Goal: Find specific page/section: Find specific page/section

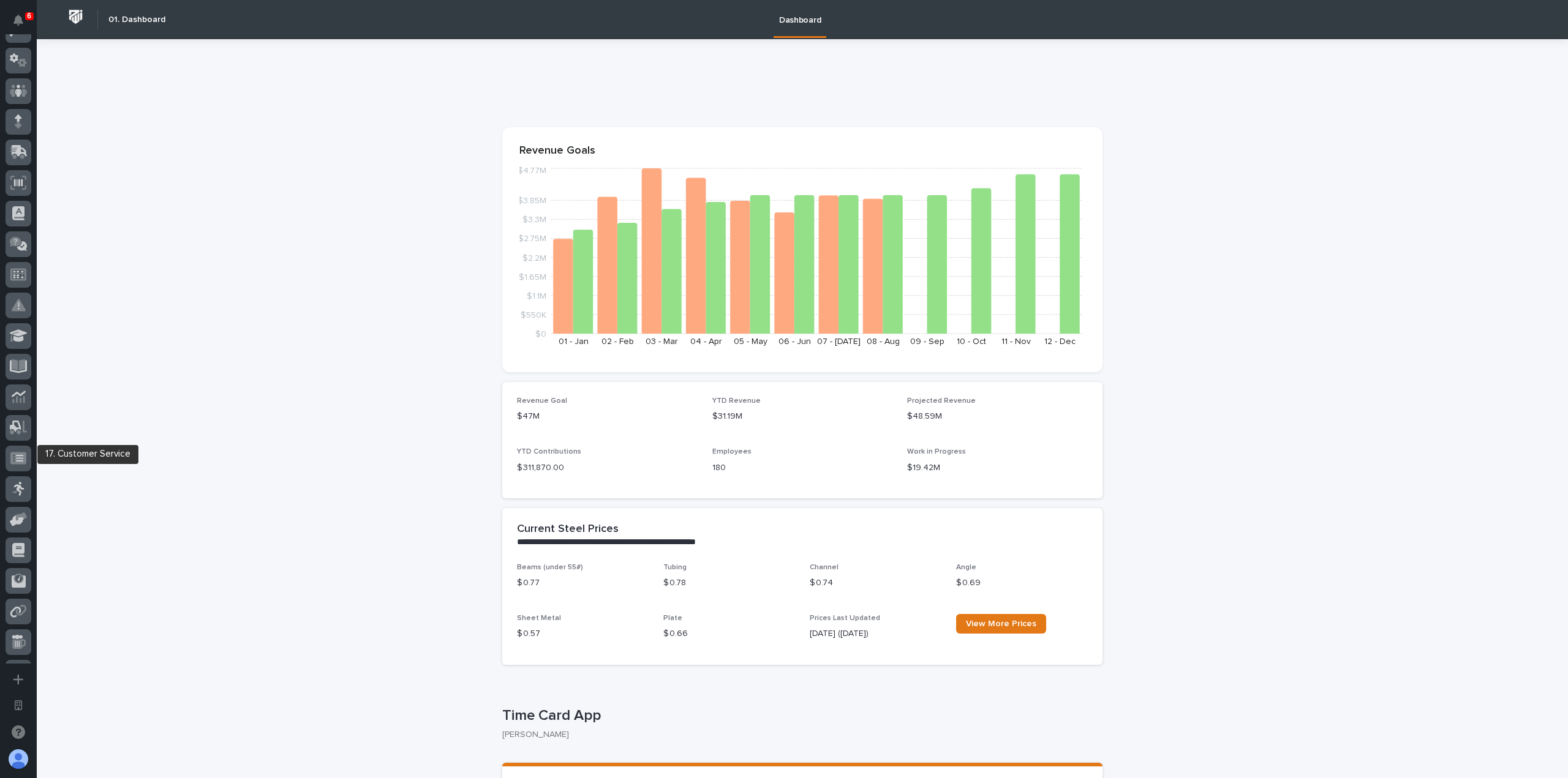
scroll to position [122, 0]
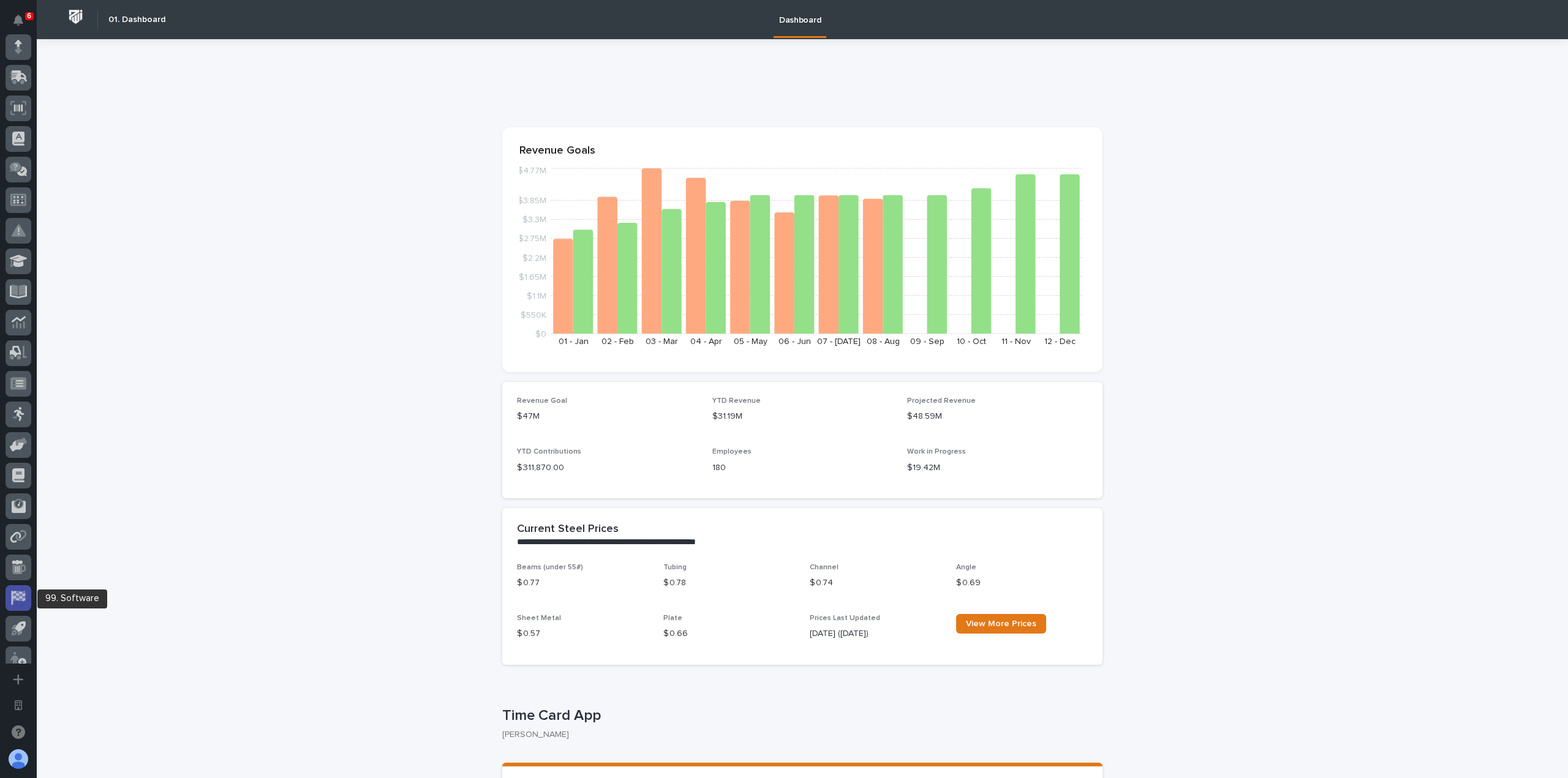
drag, startPoint x: 14, startPoint y: 583, endPoint x: 14, endPoint y: 599, distance: 16.0
click at [14, 603] on icon at bounding box center [18, 598] width 16 height 14
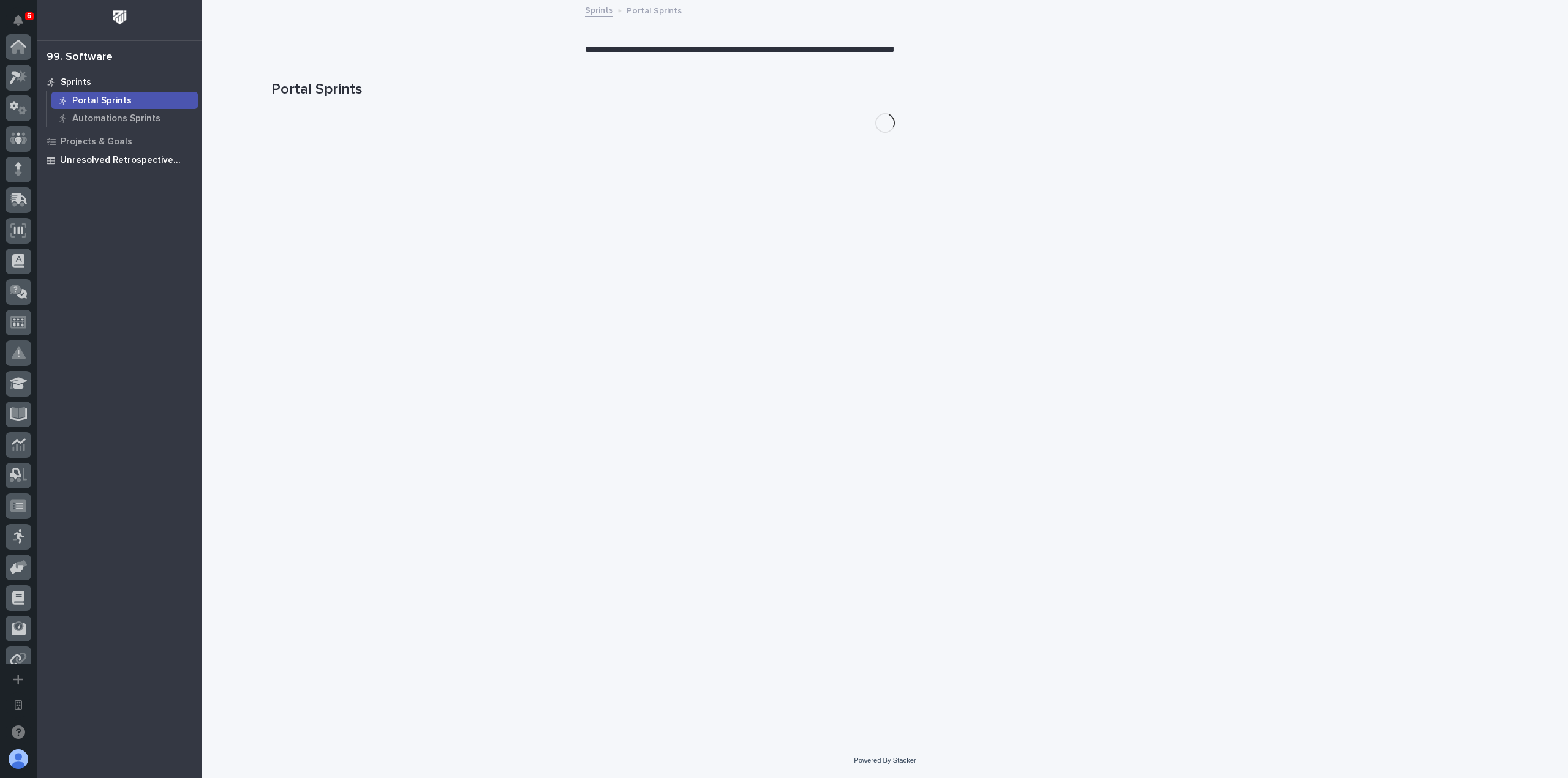
scroll to position [228, 0]
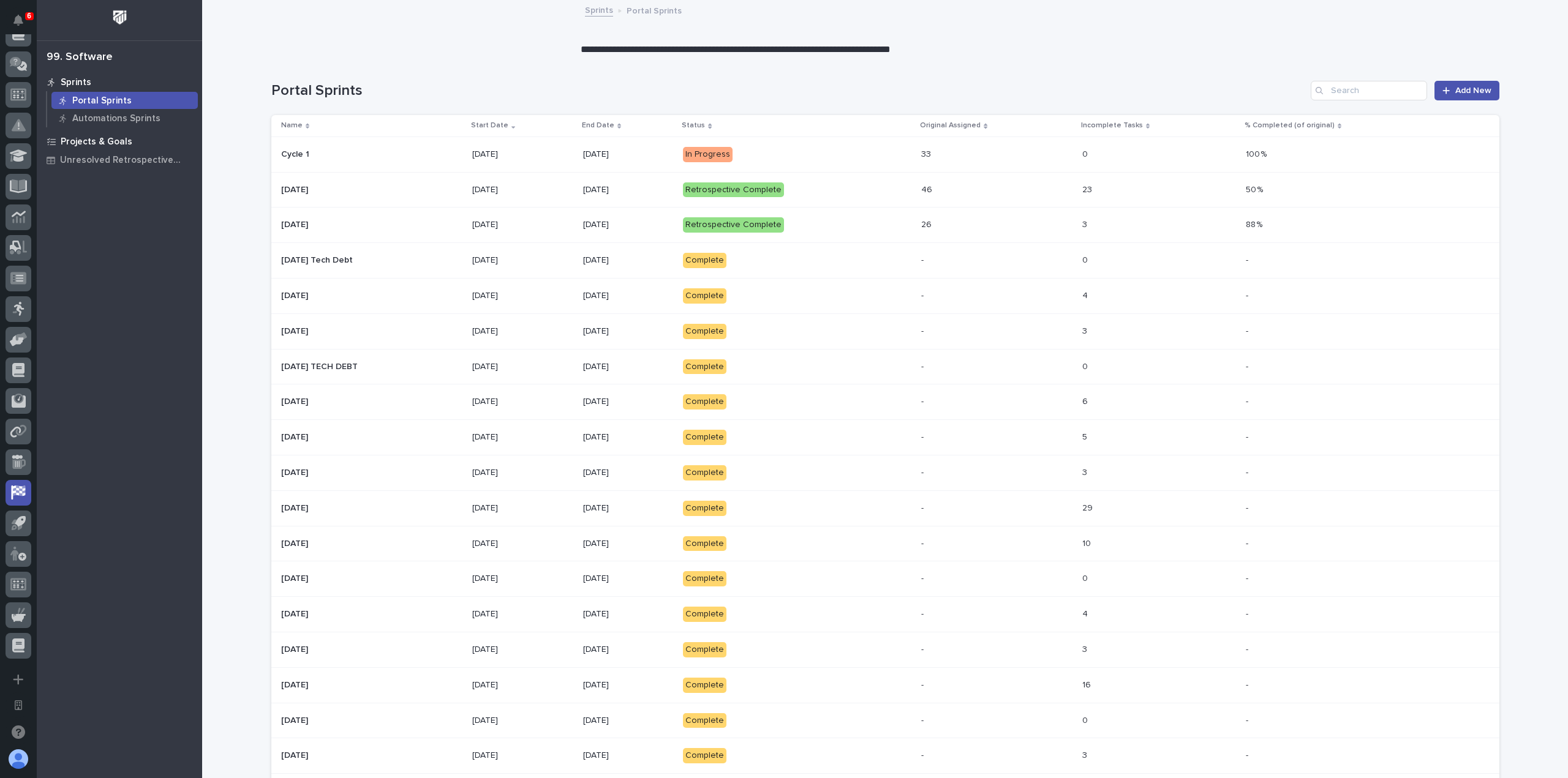
click at [105, 140] on p "Projects & Goals" at bounding box center [97, 142] width 72 height 11
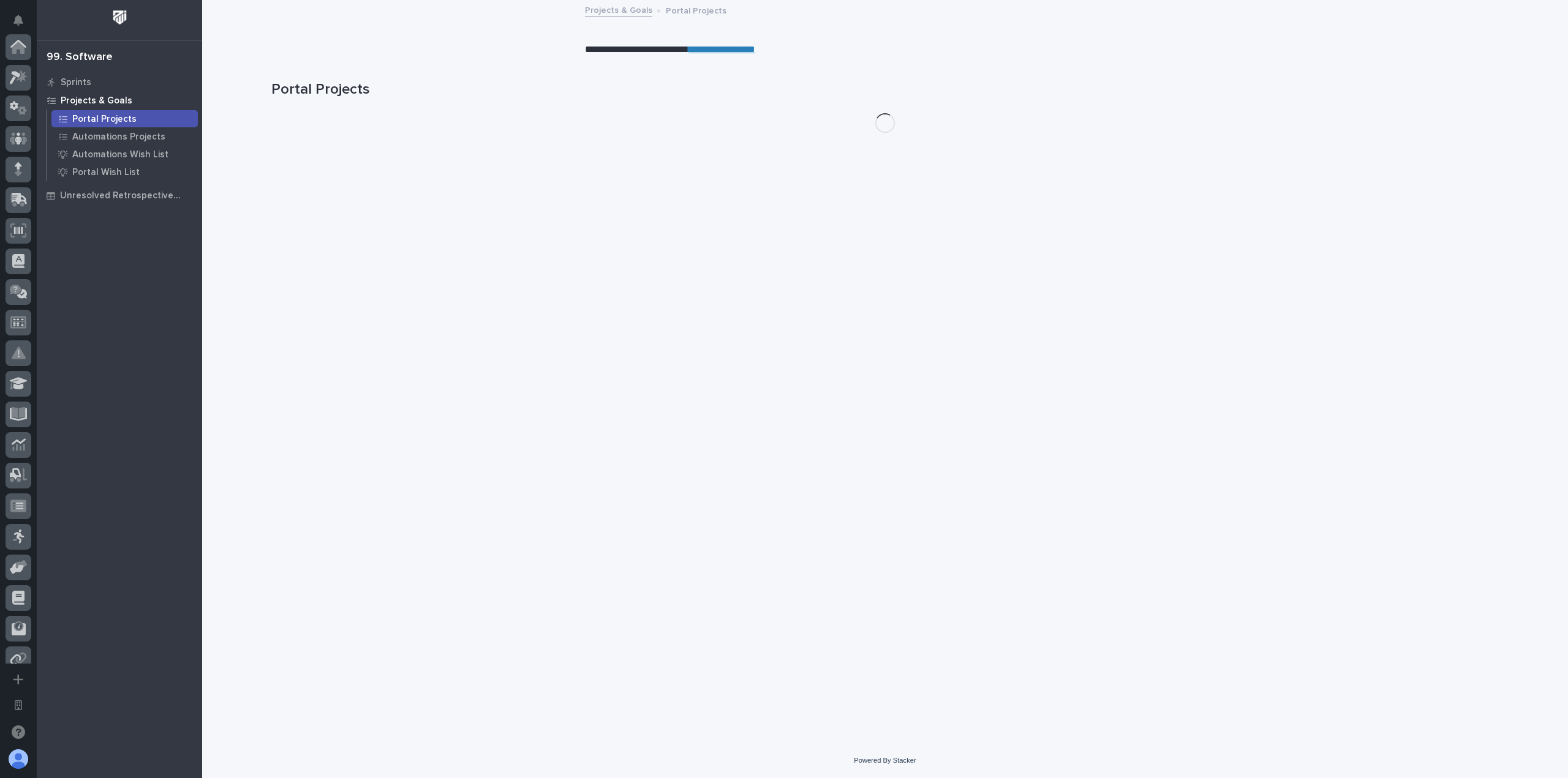
scroll to position [228, 0]
